Goal: Transaction & Acquisition: Purchase product/service

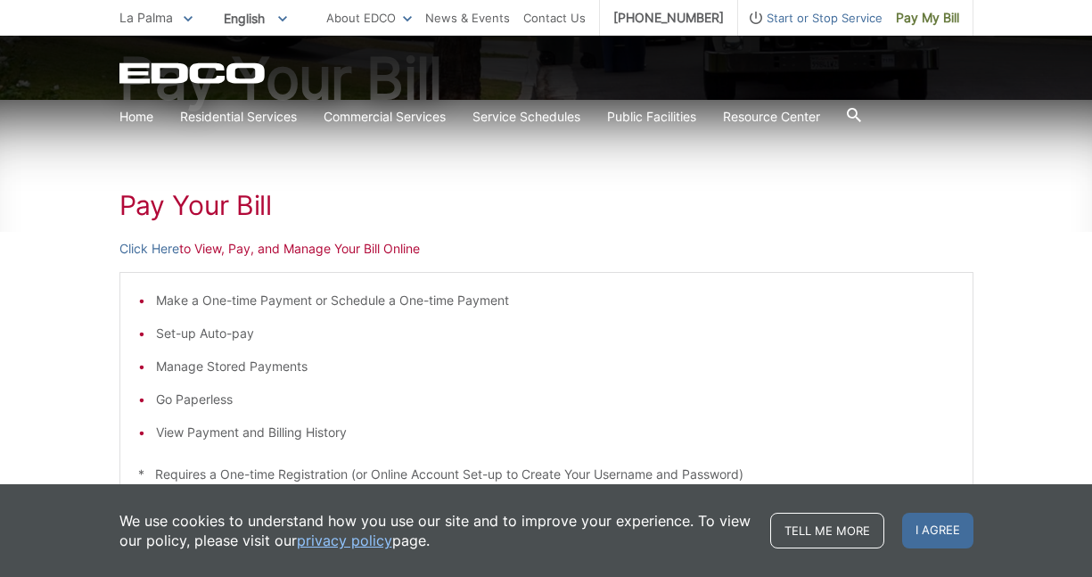
scroll to position [220, 0]
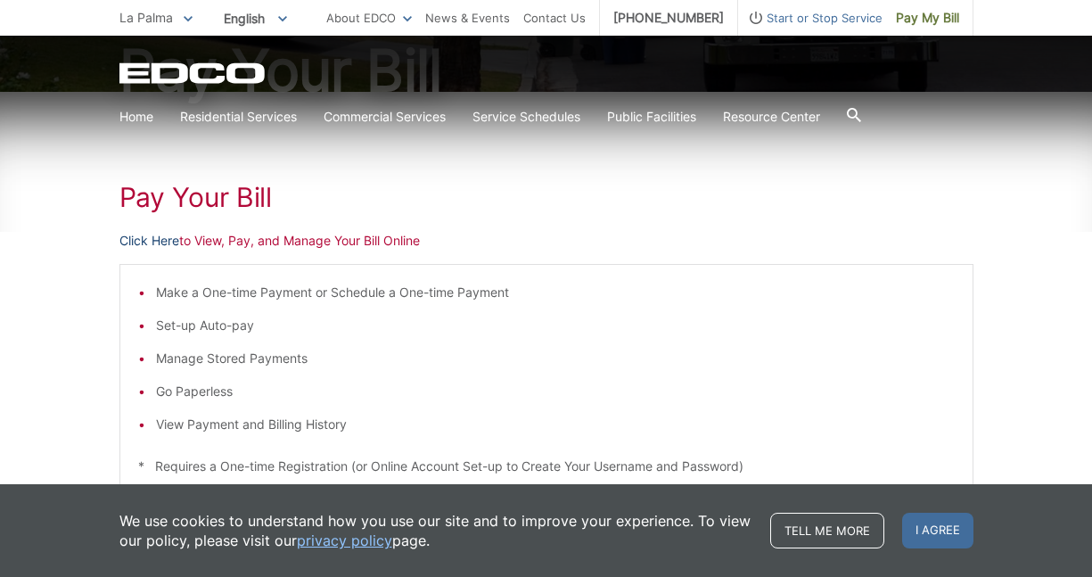
click at [158, 234] on link "Click Here" at bounding box center [149, 241] width 60 height 20
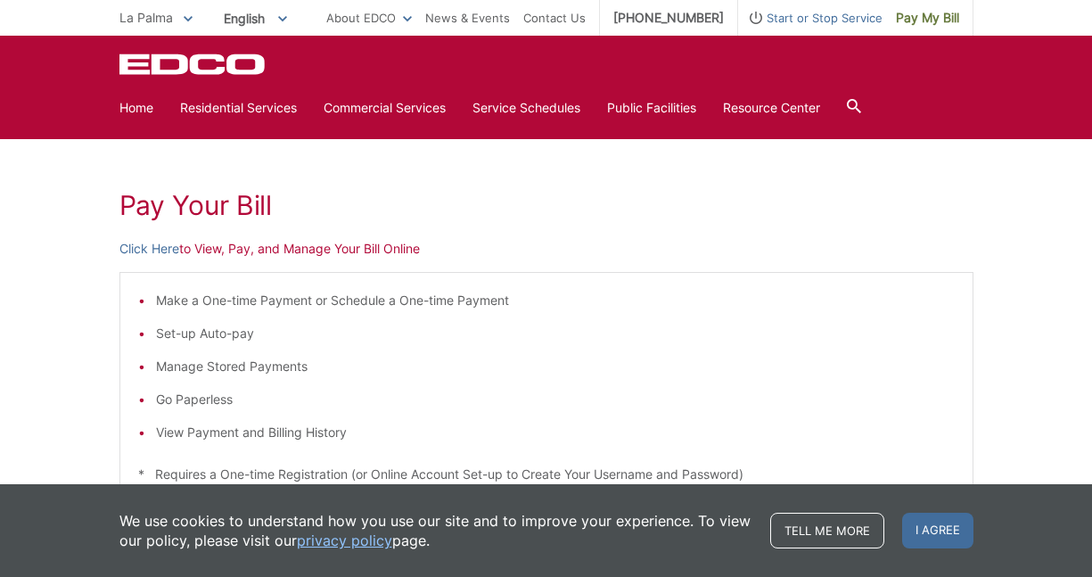
scroll to position [211, 0]
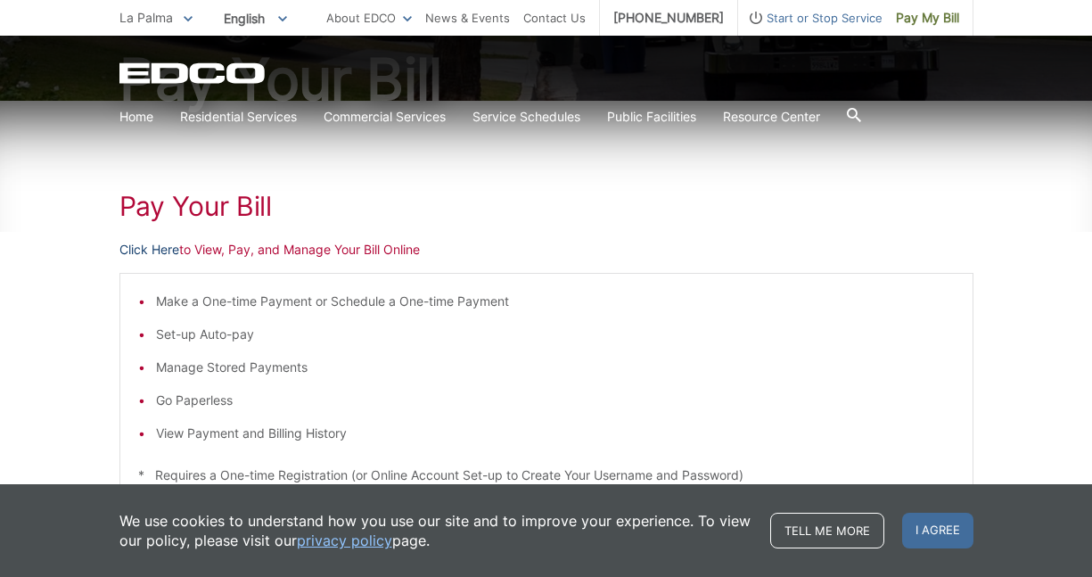
click at [150, 251] on link "Click Here" at bounding box center [149, 250] width 60 height 20
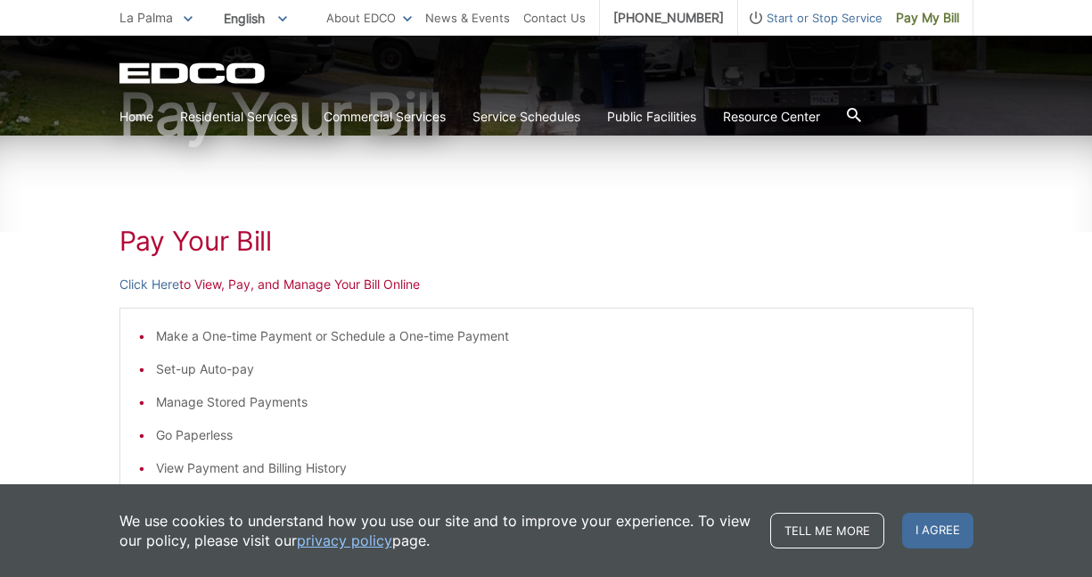
scroll to position [180, 0]
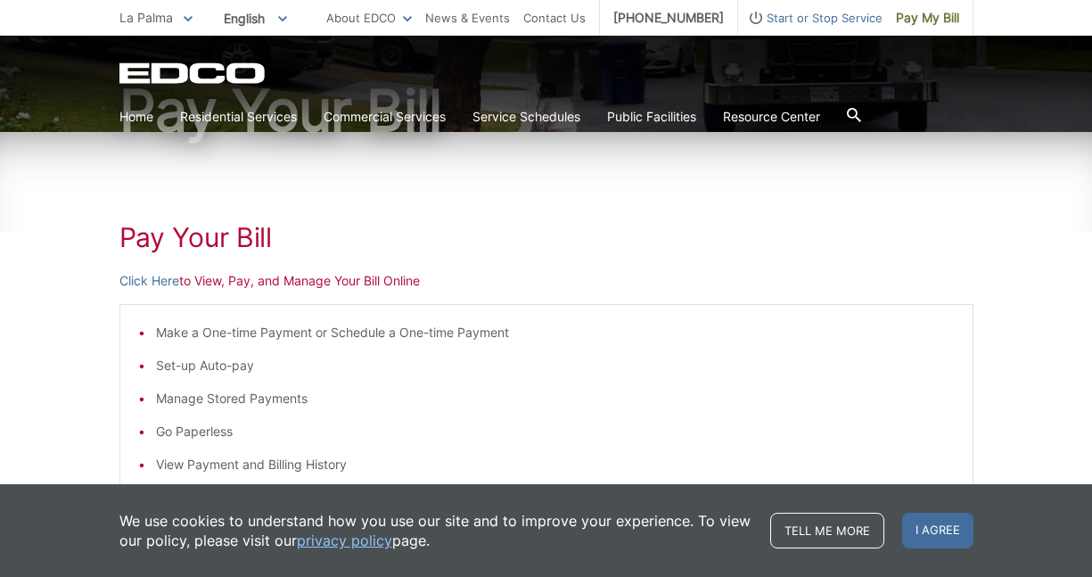
click at [210, 281] on p "Click Here to View, Pay, and Manage Your Bill Online" at bounding box center [546, 281] width 854 height 20
click at [160, 282] on link "Click Here" at bounding box center [149, 281] width 60 height 20
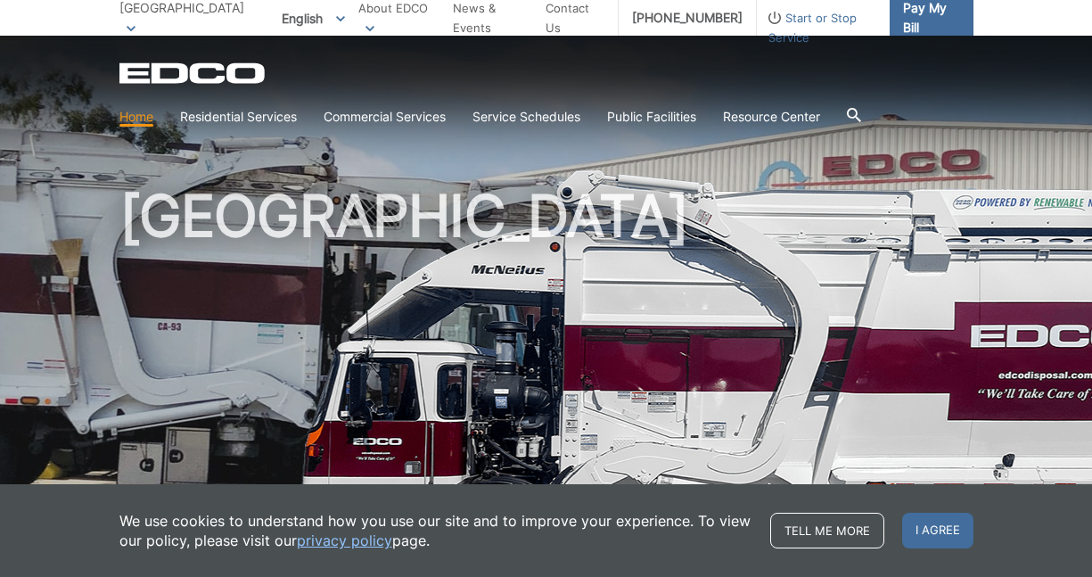
click at [906, 28] on link "Pay My Bill" at bounding box center [931, 18] width 84 height 36
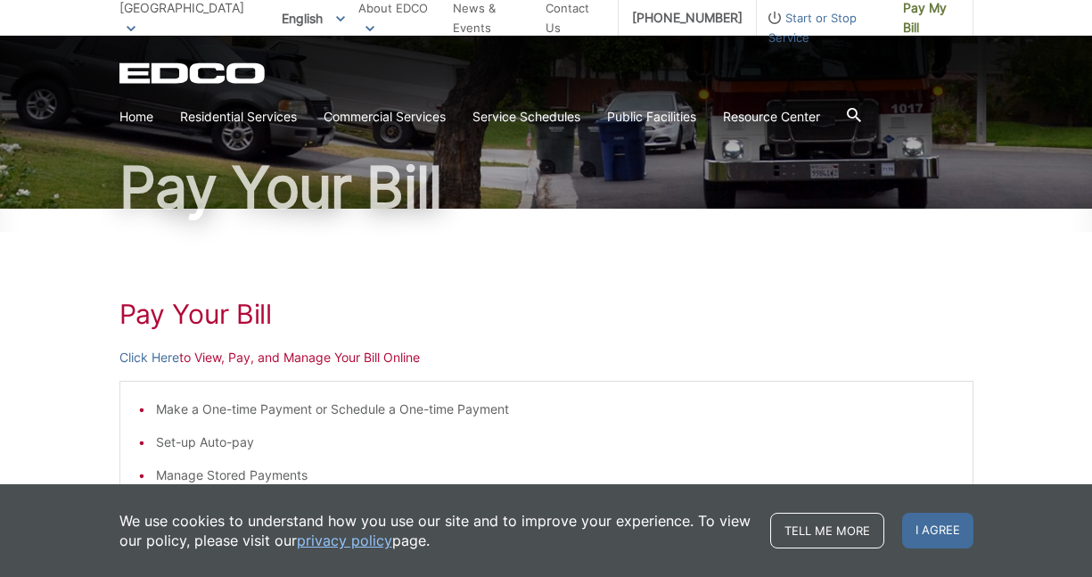
scroll to position [110, 0]
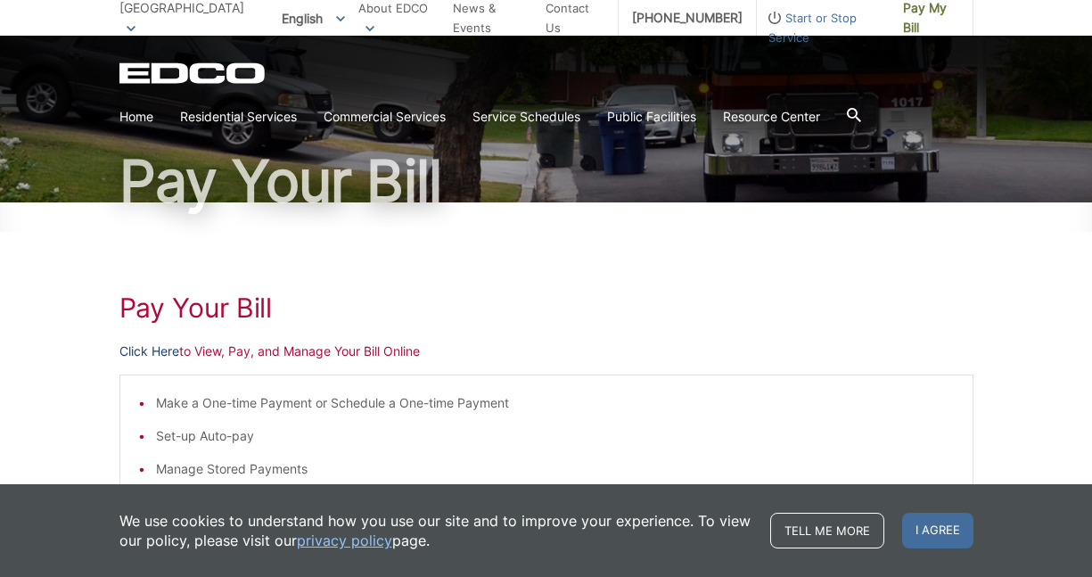
click at [135, 348] on link "Click Here" at bounding box center [149, 351] width 60 height 20
